Goal: Task Accomplishment & Management: Complete application form

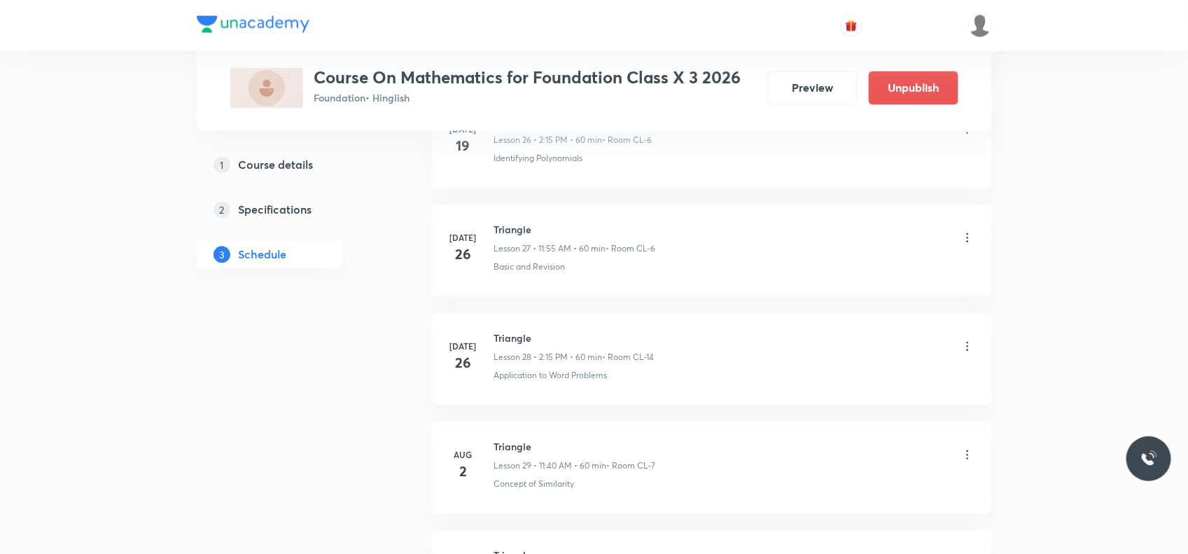
scroll to position [4268, 0]
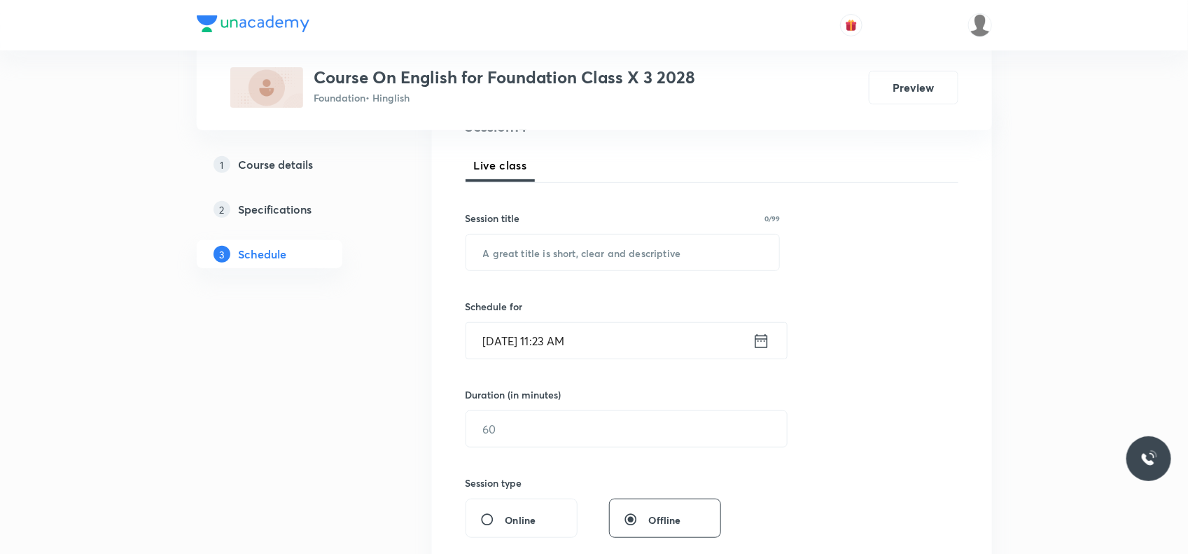
scroll to position [178, 0]
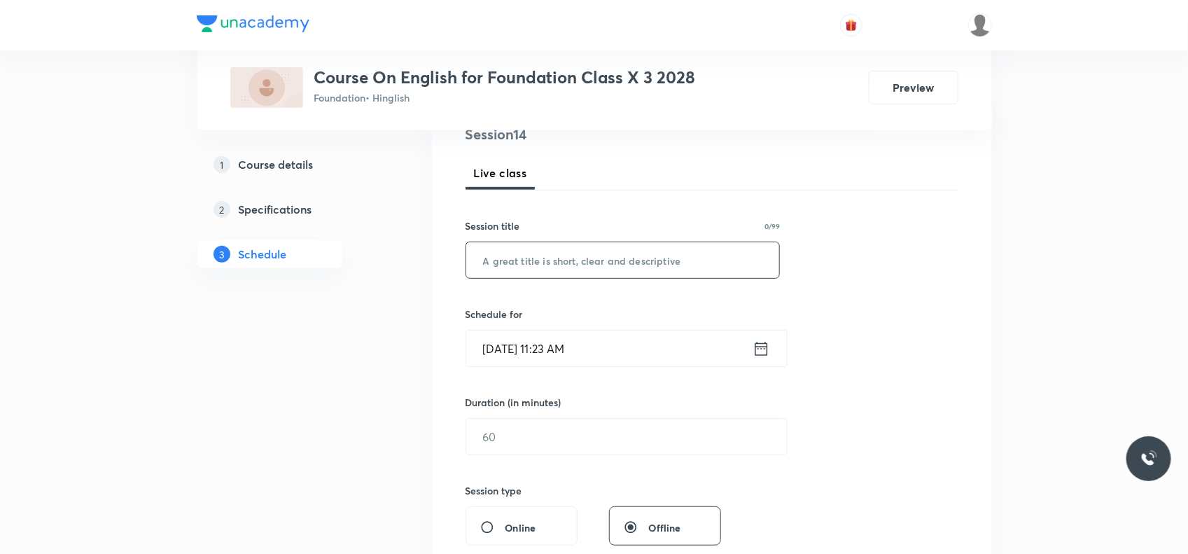
click at [528, 259] on input "text" at bounding box center [623, 260] width 314 height 36
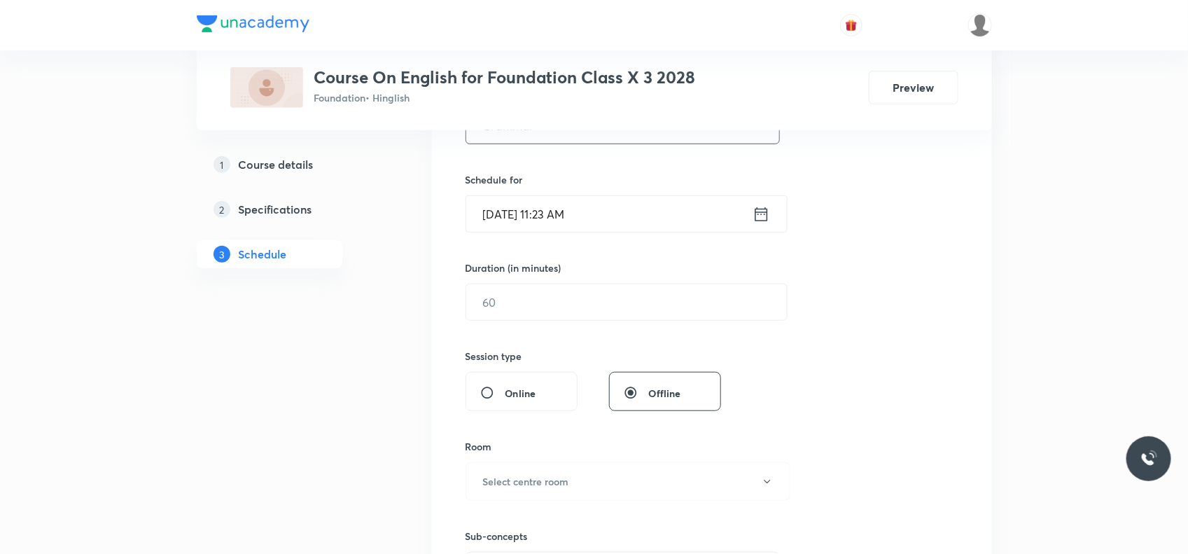
scroll to position [314, 0]
type input "Grammar"
click at [603, 220] on input "[DATE] 11:23 AM" at bounding box center [609, 213] width 286 height 36
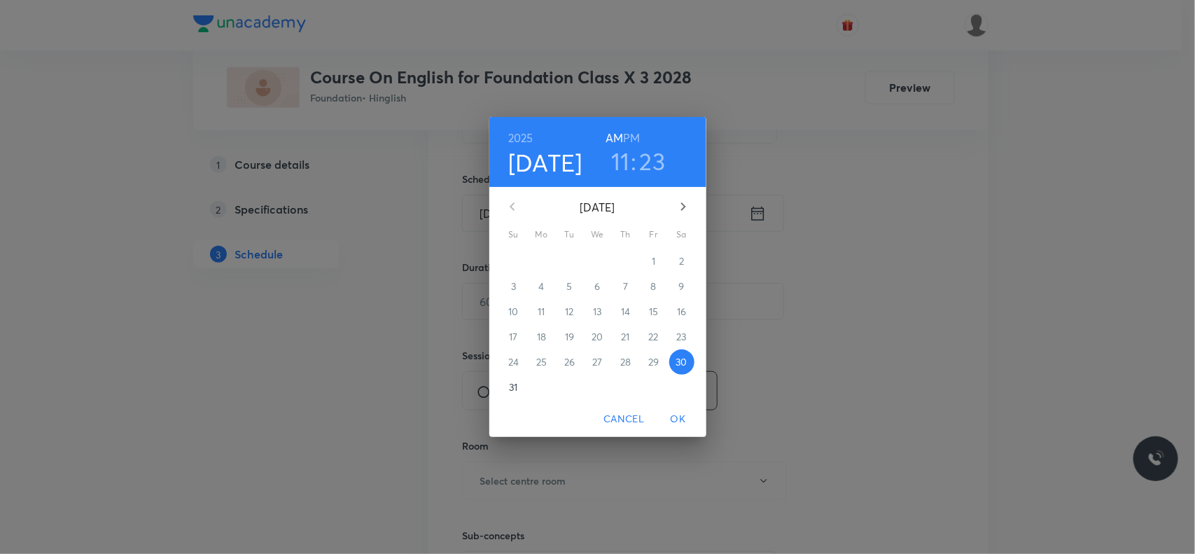
click at [650, 162] on h3 "23" at bounding box center [653, 160] width 26 height 29
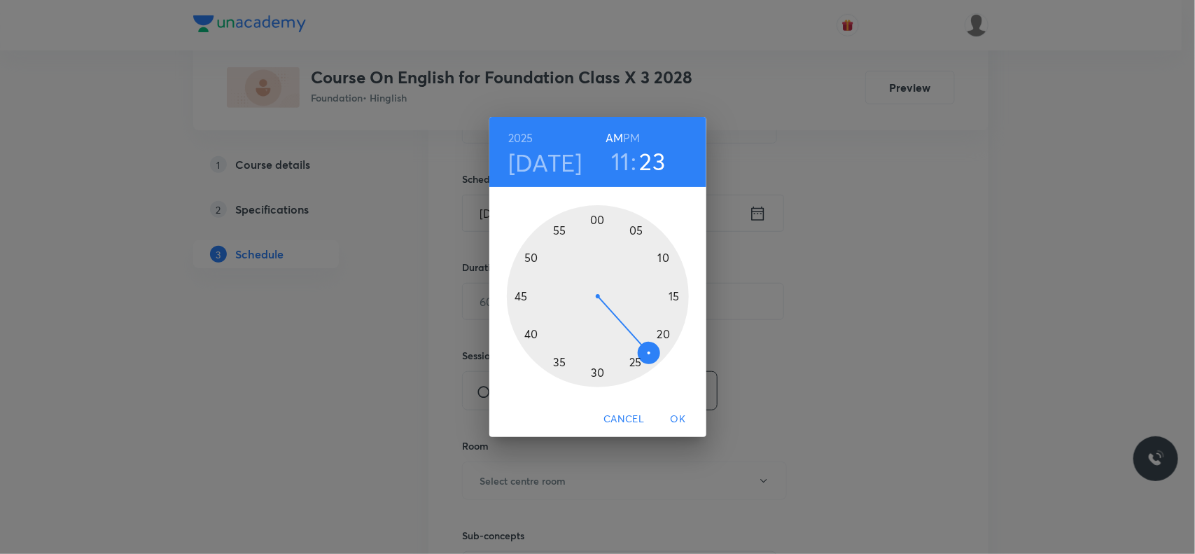
click at [531, 330] on div at bounding box center [598, 296] width 182 height 182
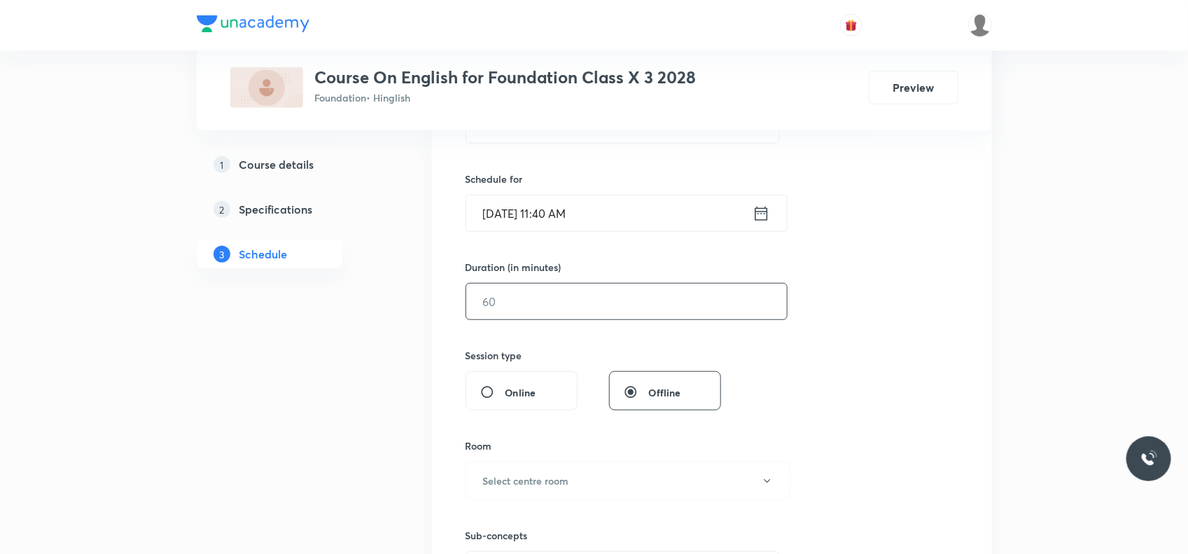
click at [529, 308] on input "text" at bounding box center [626, 301] width 321 height 36
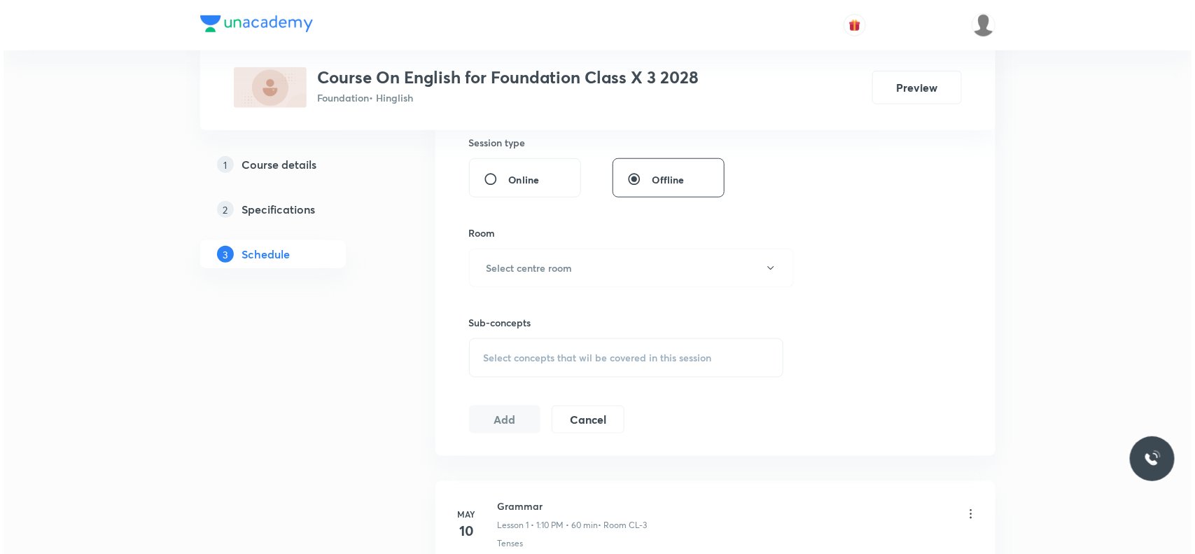
scroll to position [529, 0]
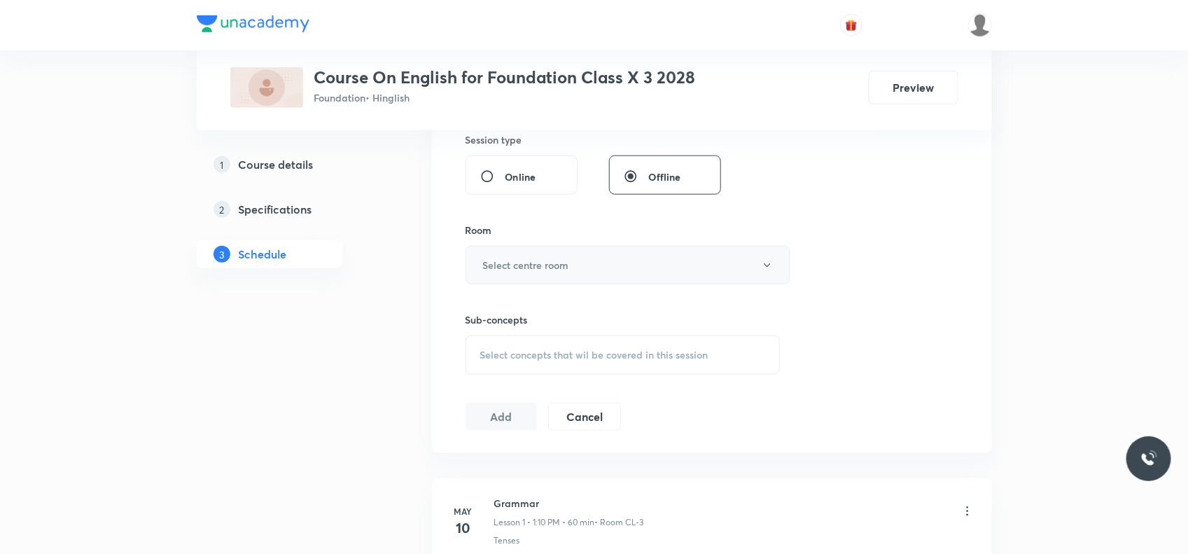
type input "60"
click at [533, 260] on h6 "Select centre room" at bounding box center [526, 265] width 86 height 15
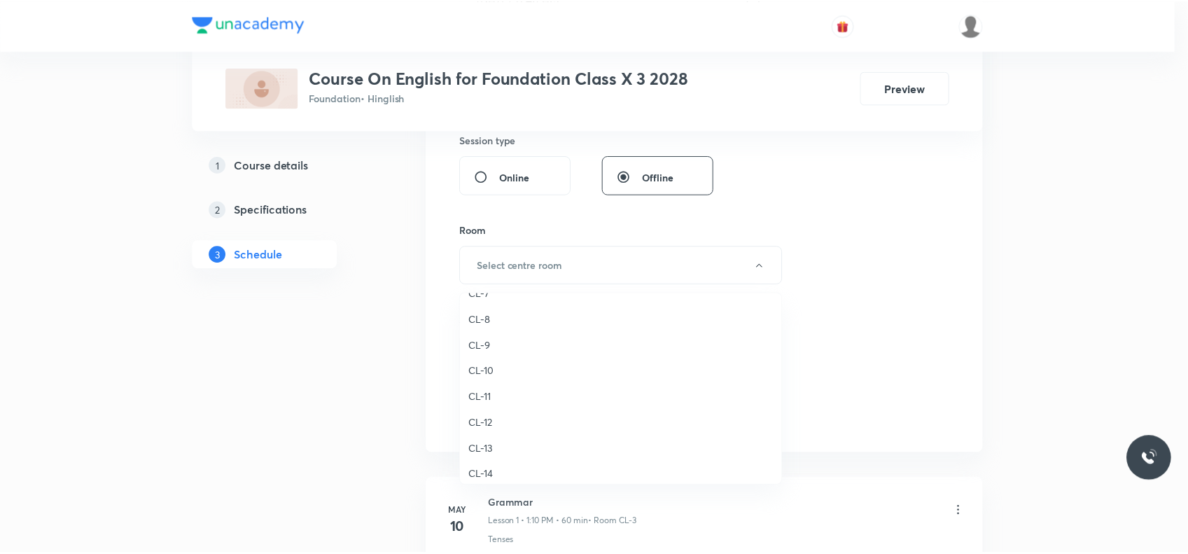
scroll to position [555, 0]
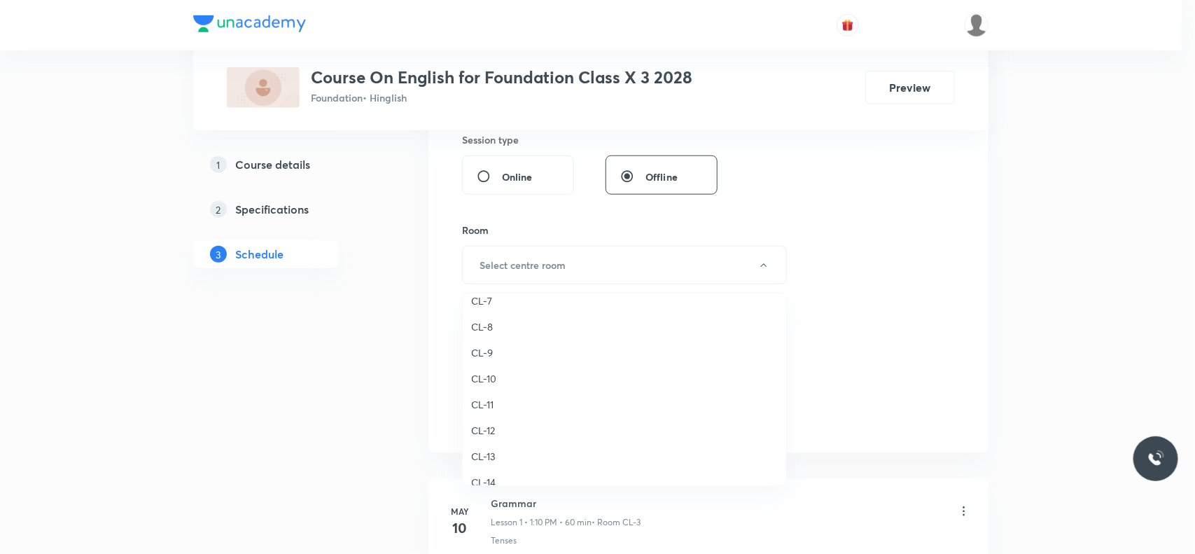
click at [488, 297] on span "CL-7" at bounding box center [624, 300] width 307 height 15
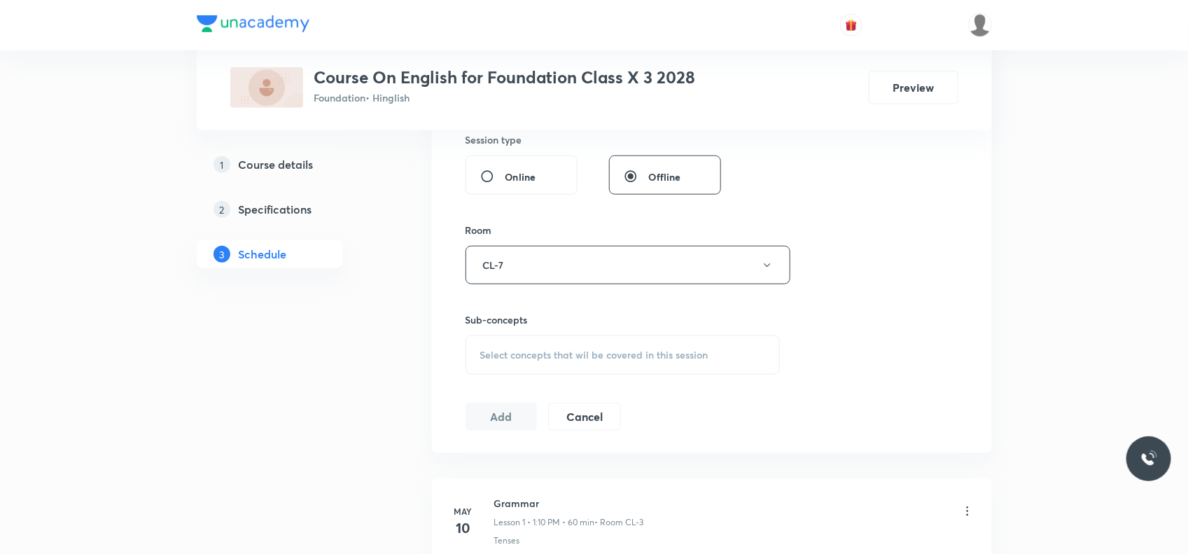
click at [516, 371] on div "Select concepts that wil be covered in this session" at bounding box center [622, 354] width 315 height 39
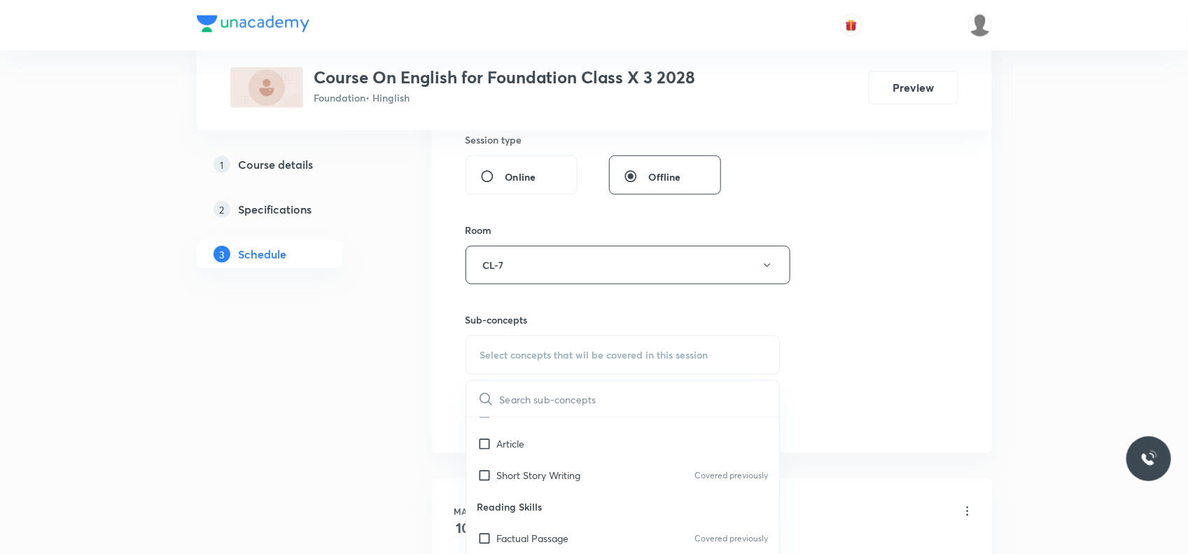
scroll to position [637, 0]
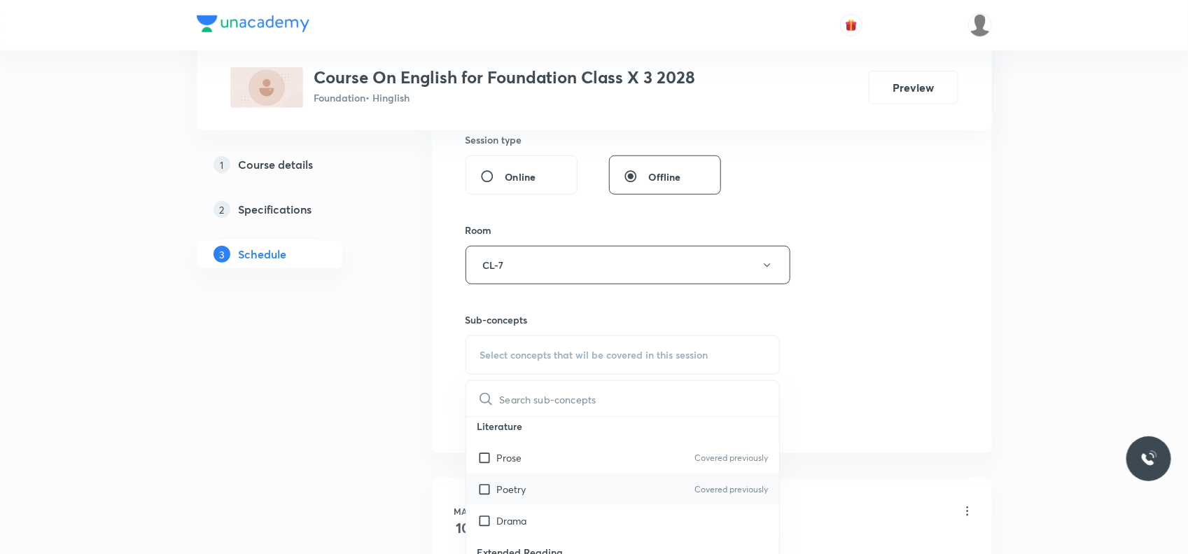
click at [537, 503] on div "Poetry Covered previously" at bounding box center [623, 488] width 314 height 31
checkbox input "true"
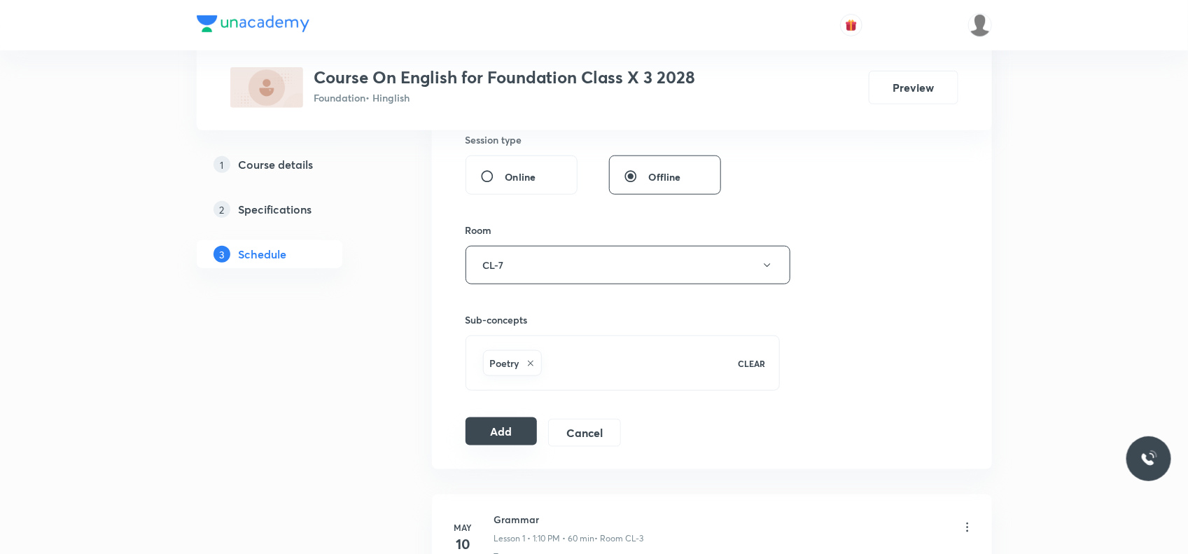
click at [519, 432] on button "Add" at bounding box center [501, 431] width 72 height 28
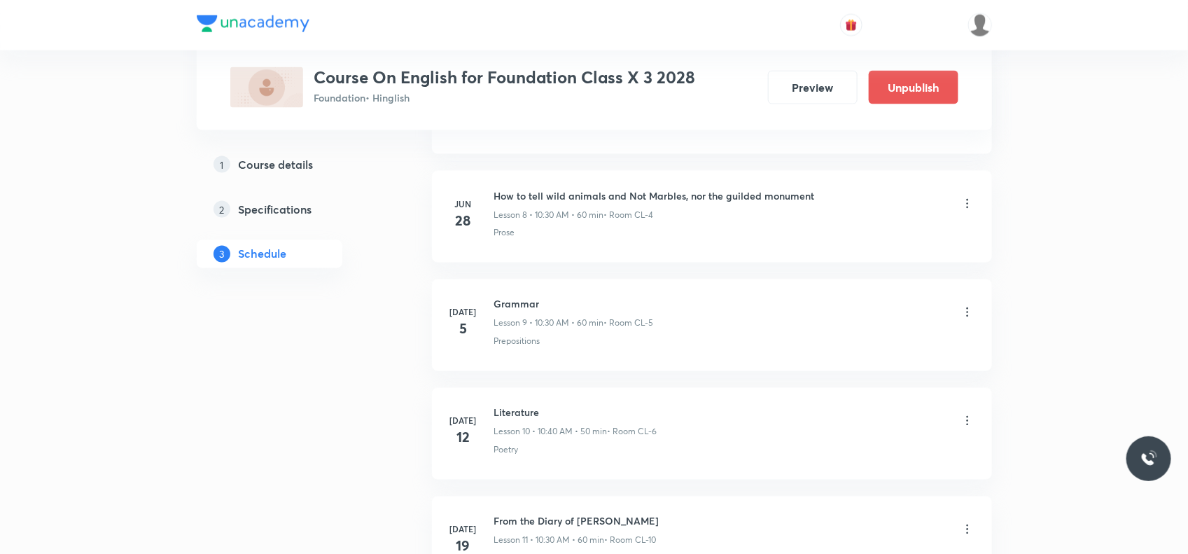
scroll to position [1448, 0]
